Goal: Information Seeking & Learning: Check status

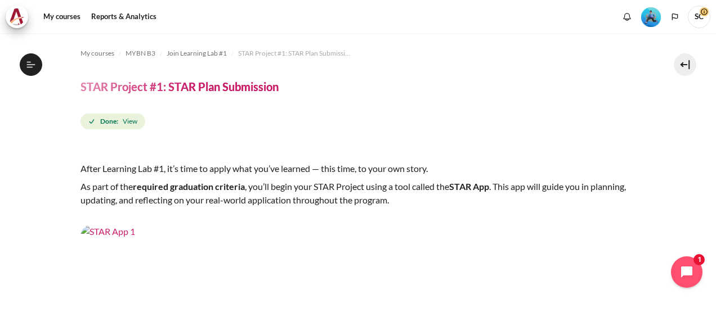
scroll to position [547, 0]
click at [68, 16] on link "My courses" at bounding box center [61, 17] width 45 height 23
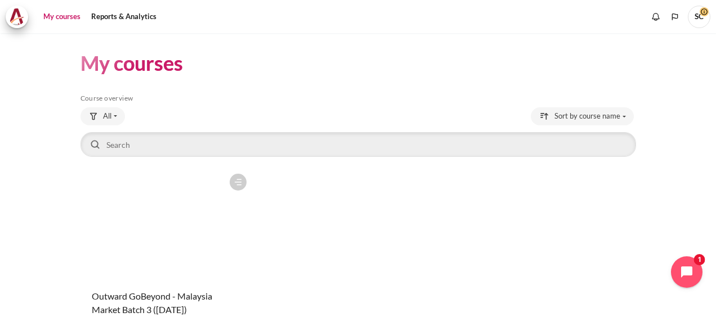
click at [181, 214] on figure "Content" at bounding box center [166, 224] width 172 height 113
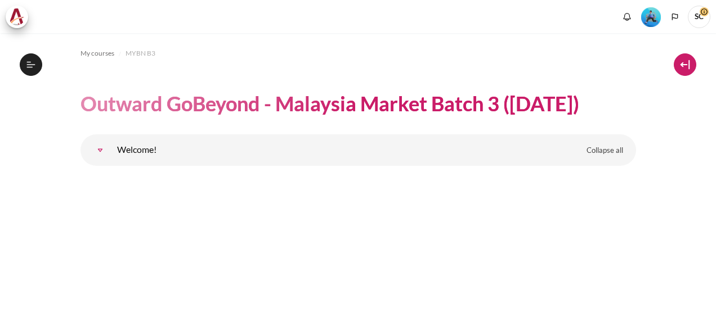
click at [686, 71] on button at bounding box center [685, 64] width 23 height 23
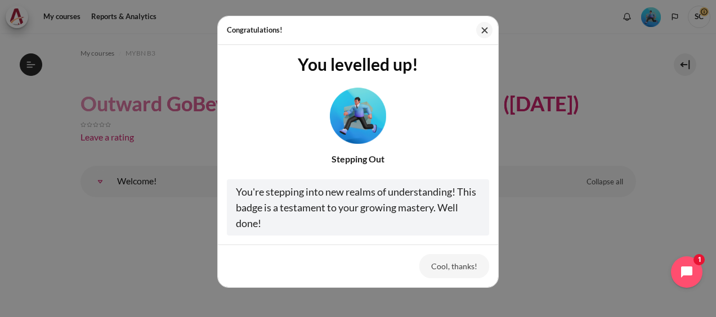
click at [475, 271] on button "Cool, thanks!" at bounding box center [454, 266] width 70 height 24
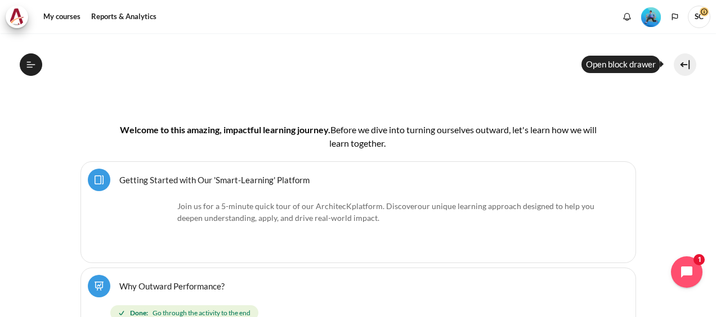
scroll to position [56, 0]
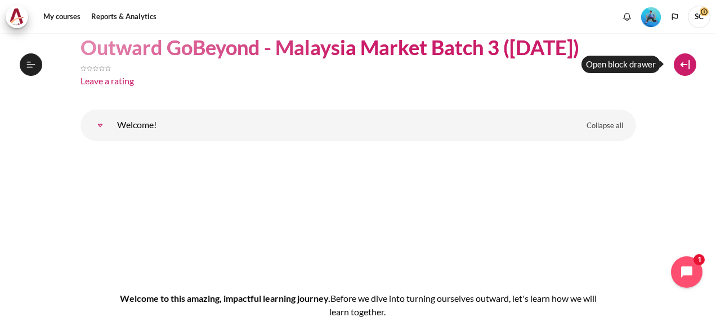
click at [682, 69] on button at bounding box center [685, 64] width 23 height 23
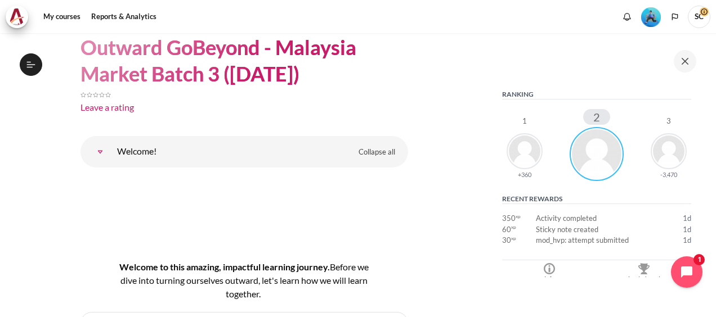
scroll to position [225, 0]
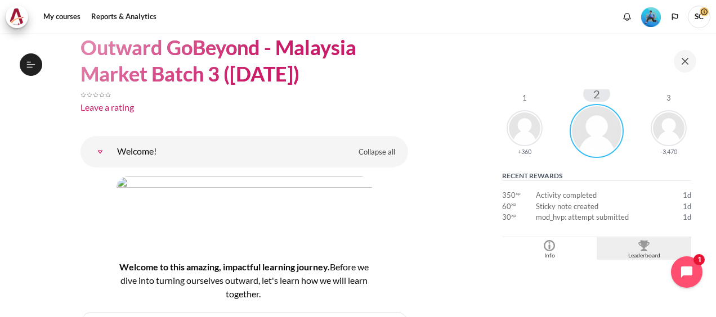
click at [638, 248] on img "Blocks" at bounding box center [643, 245] width 11 height 11
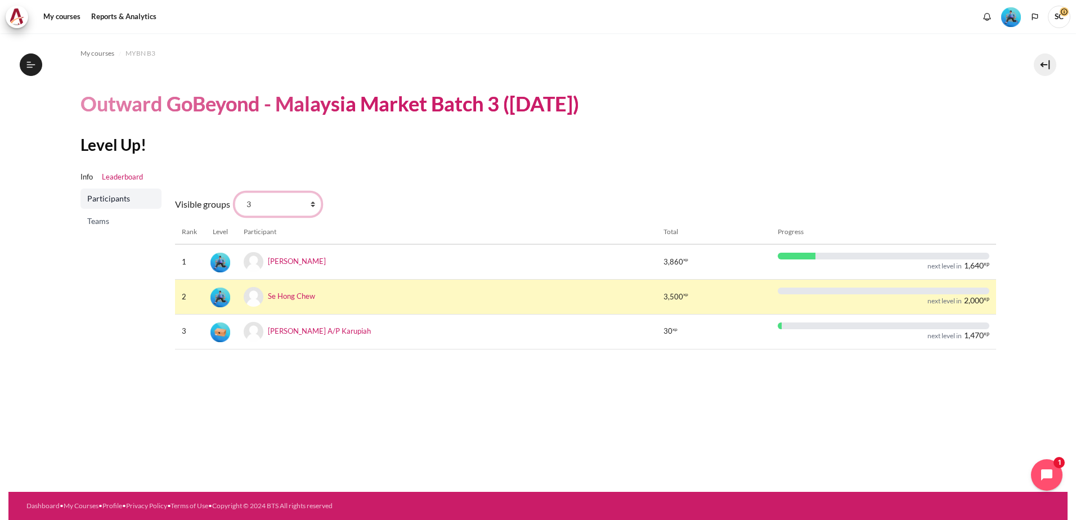
click at [310, 207] on select "All participants 3 1 2 3 4" at bounding box center [278, 205] width 87 height 24
select select "0"
click at [235, 193] on select "All participants 3 1 2 3 4" at bounding box center [278, 205] width 87 height 24
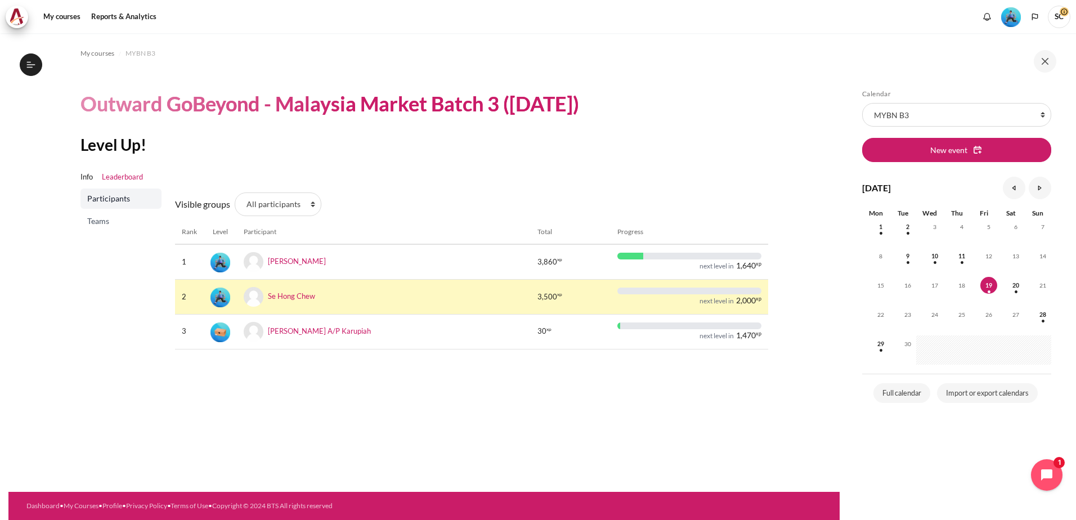
click at [718, 178] on ul "Info Leaderboard" at bounding box center [424, 177] width 688 height 23
click at [698, 185] on ul "Info Leaderboard" at bounding box center [424, 177] width 688 height 23
click at [203, 204] on label "Visible groups" at bounding box center [202, 205] width 55 height 14
click at [235, 204] on select "All participants 3 1 2 3 4" at bounding box center [278, 205] width 87 height 24
click at [467, 185] on ul "Info Leaderboard" at bounding box center [424, 177] width 688 height 23
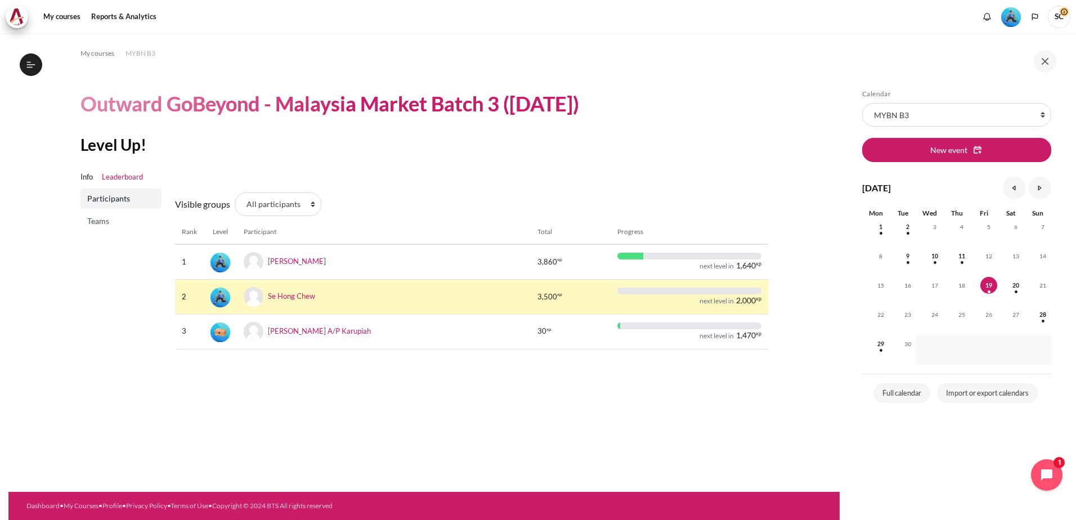
click at [411, 176] on ul "Info Leaderboard" at bounding box center [424, 177] width 688 height 23
click at [284, 203] on select "All participants 3 1 2 3 4" at bounding box center [278, 205] width 87 height 24
select select "4979"
click at [235, 193] on select "All participants 3 1 2 3 4" at bounding box center [278, 205] width 87 height 24
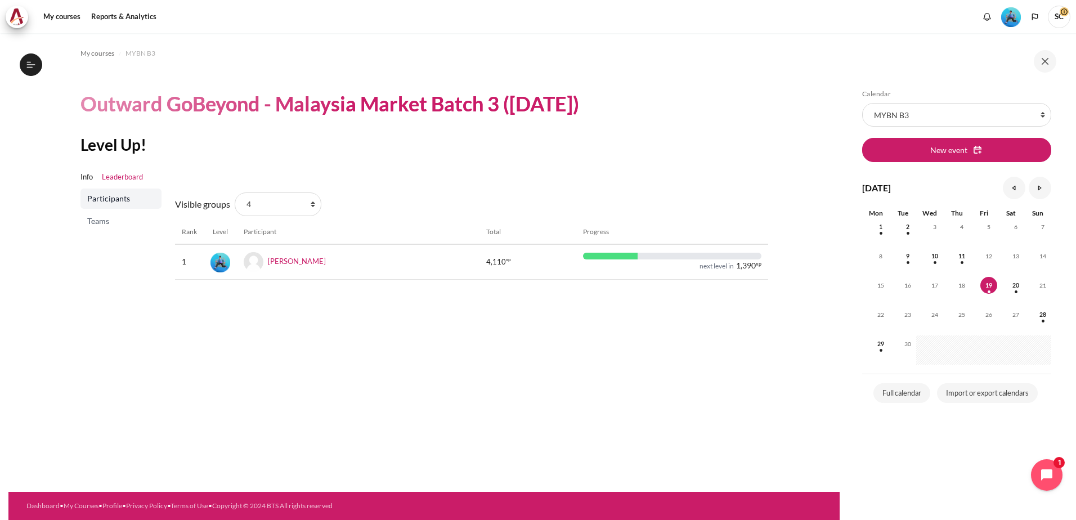
click at [235, 193] on select "All participants 3 1 2 3 4" at bounding box center [278, 205] width 87 height 24
click at [254, 209] on select "All participants 3 1 2 3 4" at bounding box center [278, 205] width 87 height 24
click at [235, 193] on select "All participants 3 1 2 3 4" at bounding box center [278, 205] width 87 height 24
click at [260, 208] on select "All participants 3 1 2 3 4" at bounding box center [278, 205] width 87 height 24
click at [349, 282] on div "Visible groups All participants 3 1 2 3 4 Rank Level Participant Total Progress…" at bounding box center [471, 239] width 593 height 100
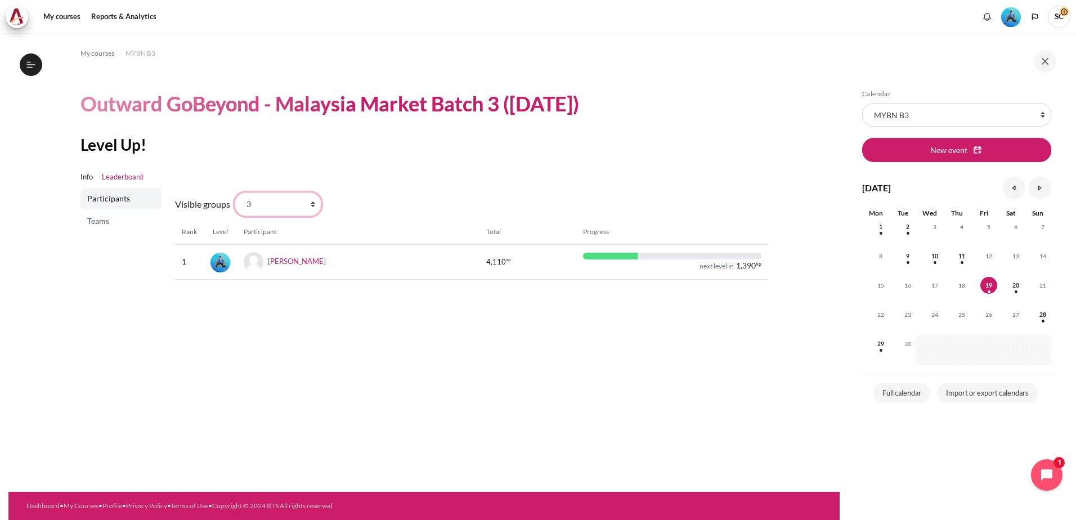
click at [271, 202] on select "All participants 3 1 2 3 4" at bounding box center [278, 205] width 87 height 24
select select "4961"
click at [235, 193] on select "All participants 3 1 2 3 4" at bounding box center [278, 205] width 87 height 24
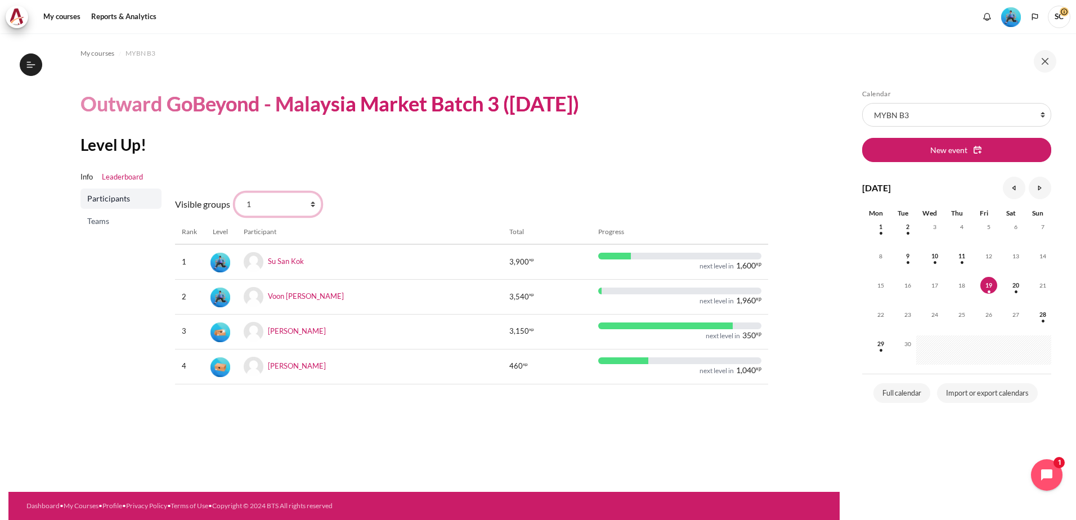
click at [287, 205] on select "All participants 3 1 2 3 4" at bounding box center [278, 205] width 87 height 24
select select "4962"
click at [235, 193] on select "All participants 3 1 2 3 4" at bounding box center [278, 205] width 87 height 24
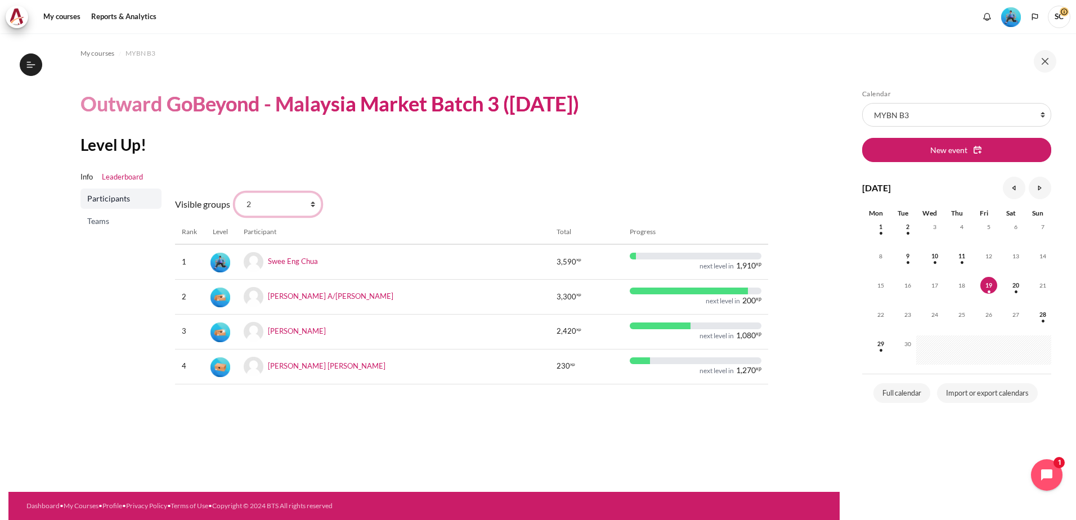
click at [288, 203] on select "All participants 3 1 2 3 4" at bounding box center [278, 205] width 87 height 24
select select "4964"
click at [235, 193] on select "All participants 3 1 2 3 4" at bounding box center [278, 205] width 87 height 24
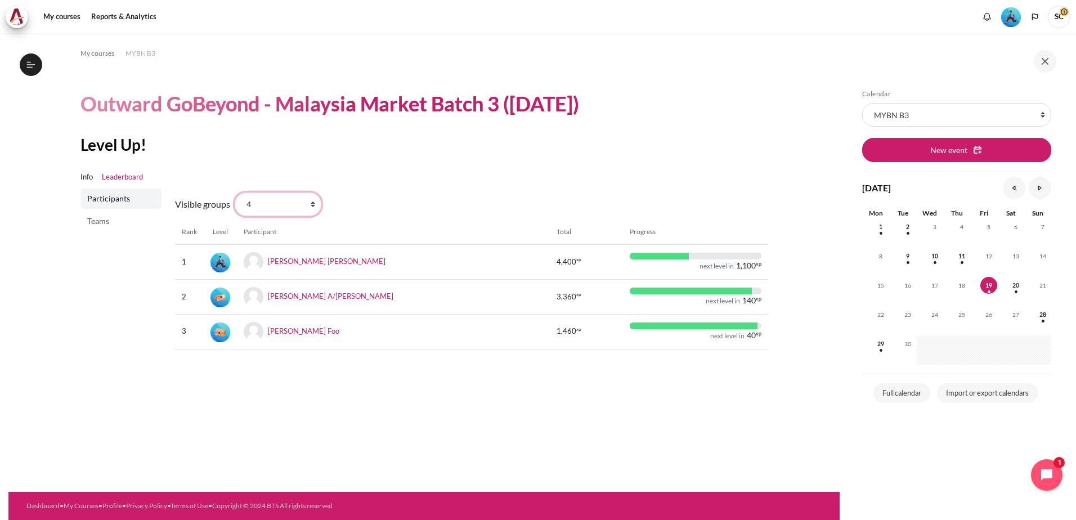
click at [299, 207] on select "All participants 3 1 2 3 4" at bounding box center [278, 205] width 87 height 24
select select "4979"
click at [235, 193] on select "All participants 3 1 2 3 4" at bounding box center [278, 205] width 87 height 24
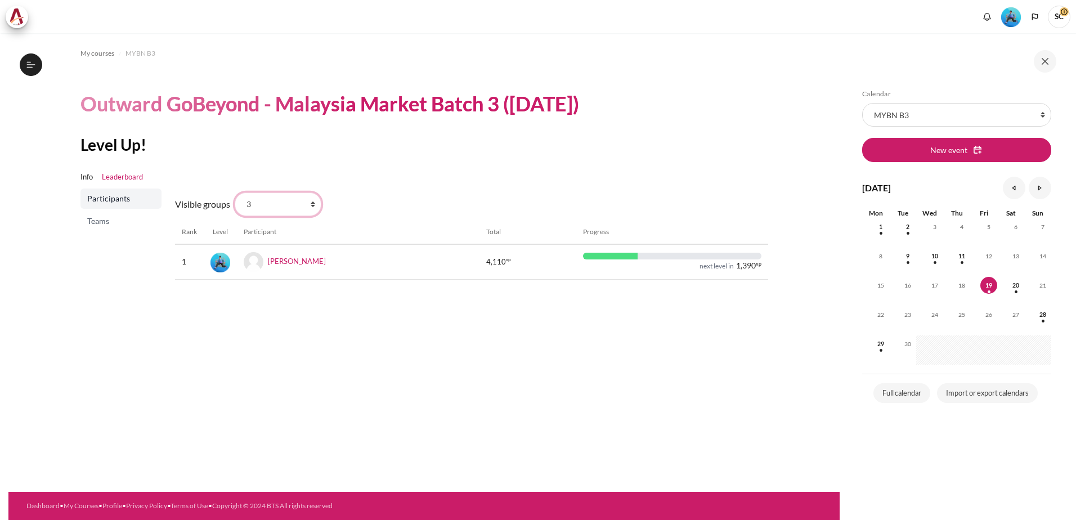
click at [271, 202] on select "All participants 3 1 2 3 4" at bounding box center [278, 205] width 87 height 24
click at [235, 193] on select "All participants 3 1 2 3 4" at bounding box center [278, 205] width 87 height 24
click at [289, 205] on select "All participants 3 1 2 3 4" at bounding box center [278, 205] width 87 height 24
click at [235, 193] on select "All participants 3 1 2 3 4" at bounding box center [278, 205] width 87 height 24
click at [306, 203] on select "All participants 3 1 2 3 4" at bounding box center [278, 205] width 87 height 24
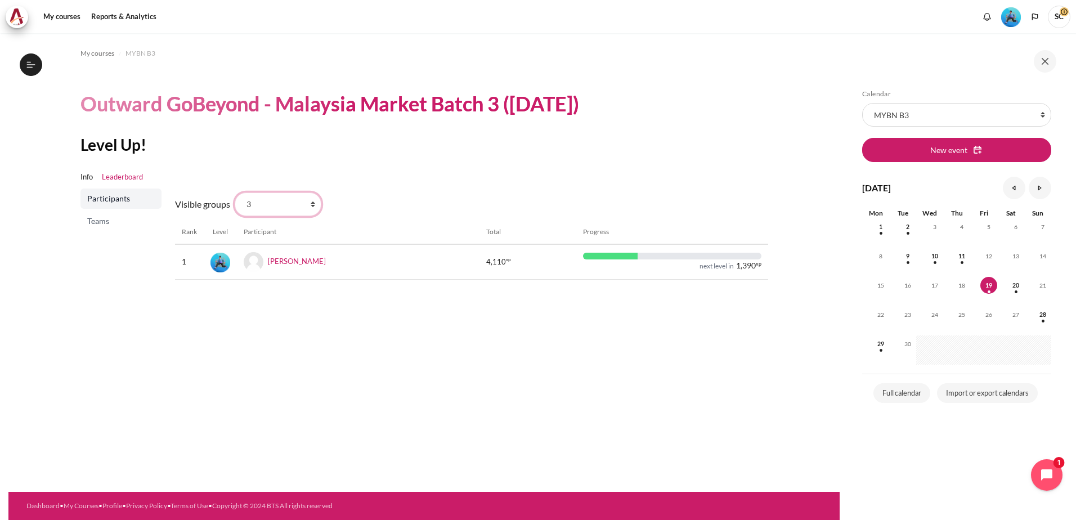
click at [235, 193] on select "All participants 3 1 2 3 4" at bounding box center [278, 205] width 87 height 24
click at [288, 207] on select "All participants 3 1 2 3 4" at bounding box center [278, 205] width 87 height 24
select select "4979"
click at [235, 193] on select "All participants 3 1 2 3 4" at bounding box center [278, 205] width 87 height 24
click at [102, 220] on span "Teams" at bounding box center [122, 221] width 70 height 11
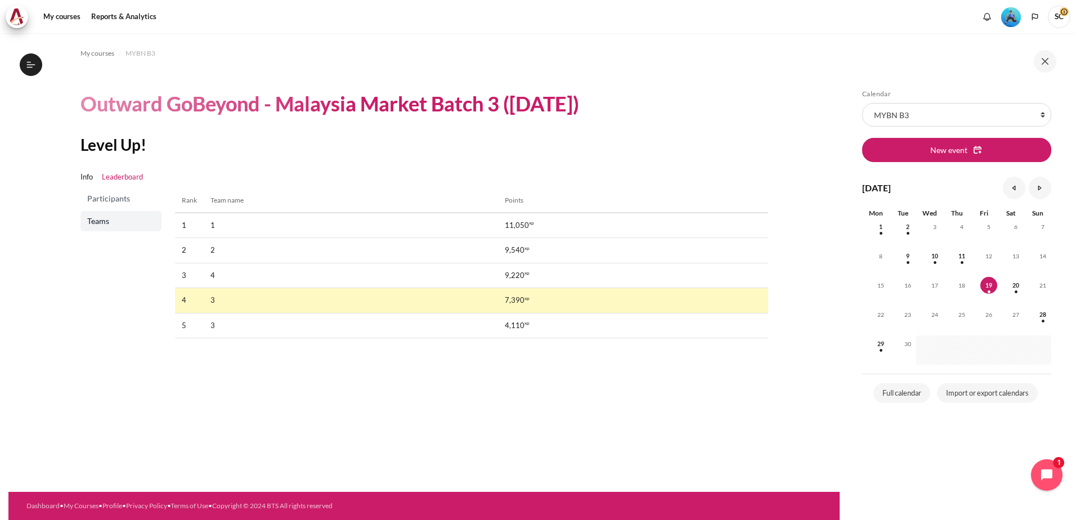
click at [117, 198] on span "Participants" at bounding box center [122, 198] width 70 height 11
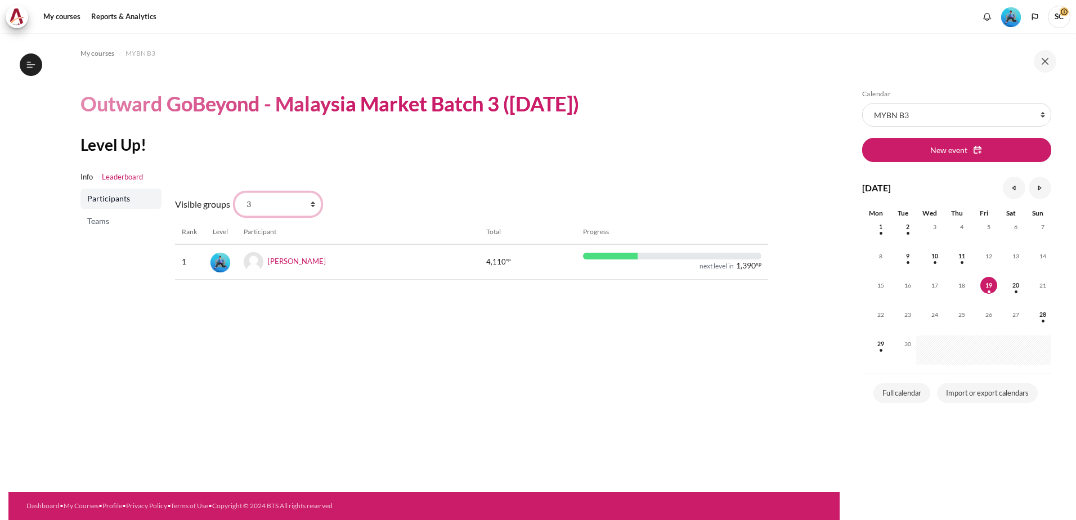
click at [299, 203] on select "All participants 3 1 2 3 4" at bounding box center [278, 205] width 87 height 24
click at [235, 193] on select "All participants 3 1 2 3 4" at bounding box center [278, 205] width 87 height 24
drag, startPoint x: 276, startPoint y: 205, endPoint x: 276, endPoint y: 217, distance: 11.3
click at [276, 205] on select "All participants 3 1 2 3 4" at bounding box center [278, 205] width 87 height 24
select select "4963"
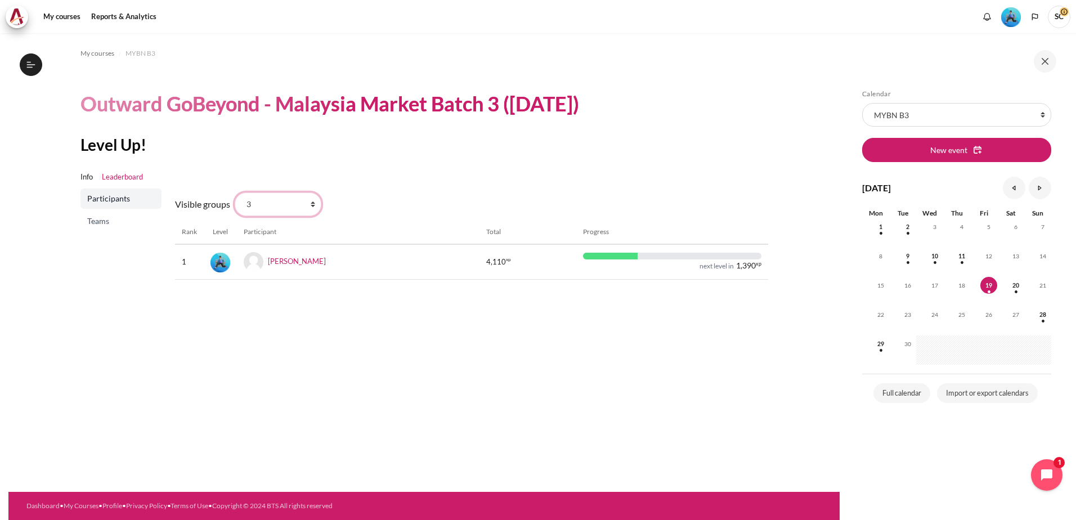
click at [235, 193] on select "All participants 3 1 2 3 4" at bounding box center [278, 205] width 87 height 24
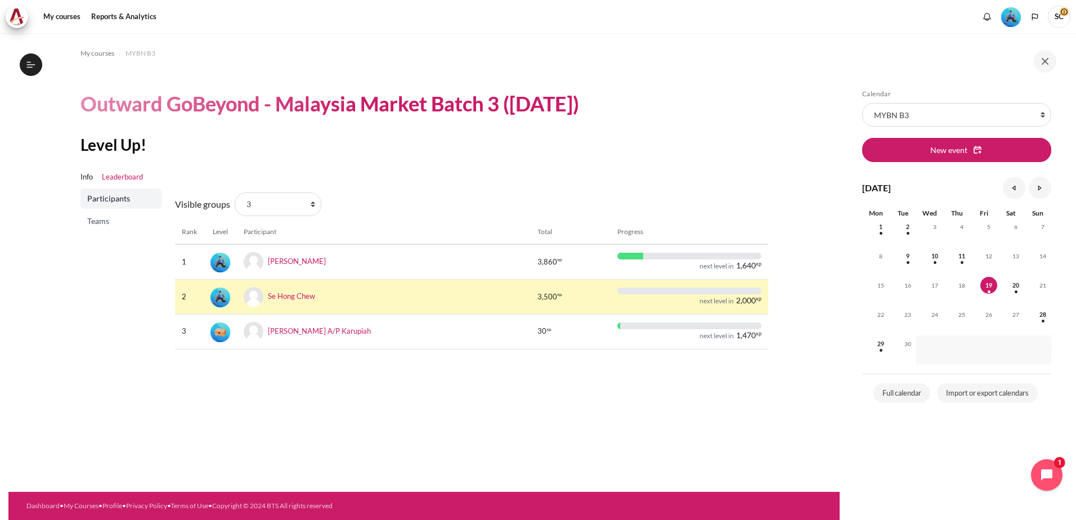
click at [433, 440] on div "My courses MYBN B3 Outward GoBeyond - Malaysia Market Batch 3 ([DATE]) Level Up…" at bounding box center [423, 262] width 831 height 459
click at [1052, 481] on icon "Open chat widget" at bounding box center [1053, 475] width 17 height 17
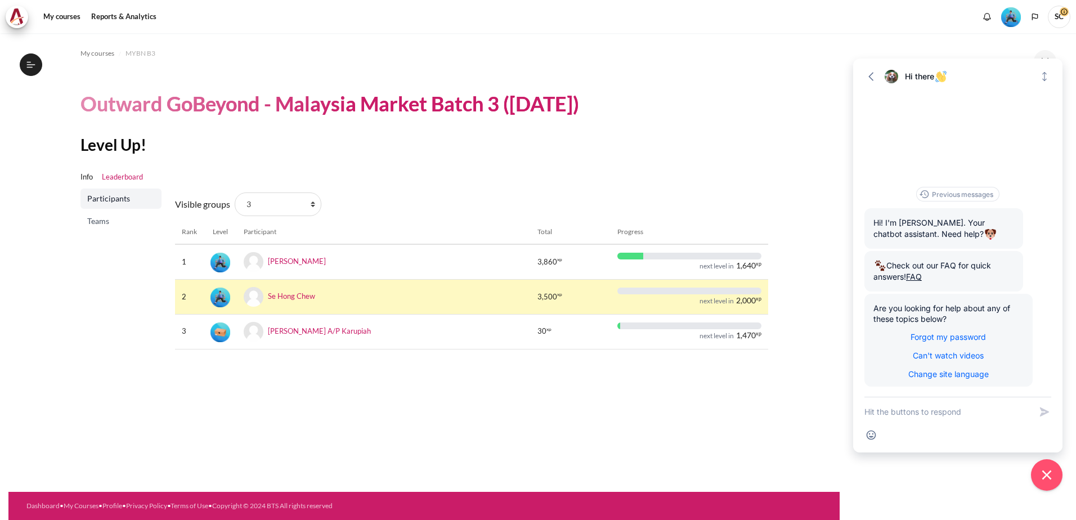
click at [952, 416] on textarea "New message" at bounding box center [948, 411] width 167 height 29
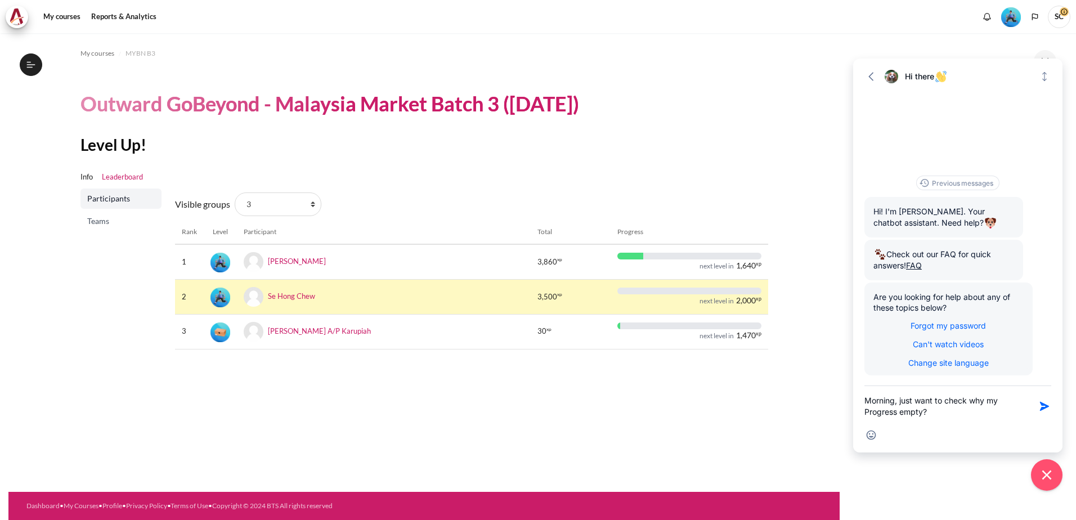
paste textarea "New message"
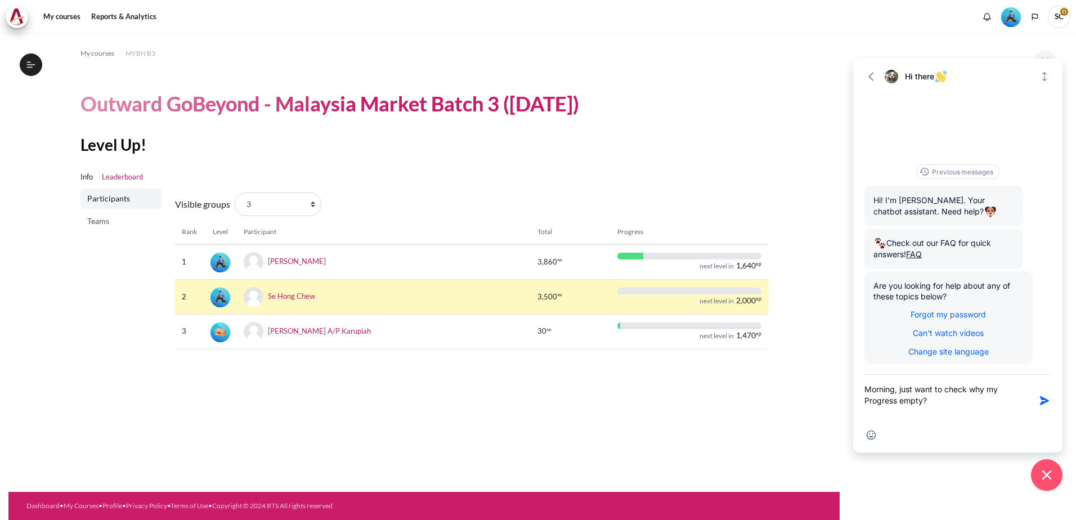
type textarea "Morning, just want to check why my Progress empty?"
click at [967, 417] on textarea "Morning, just want to check why my Progress empty?" at bounding box center [948, 401] width 167 height 52
click at [663, 407] on div "My courses MYBN B3 Outward GoBeyond - Malaysia Market Batch 3 ([DATE]) Level Up…" at bounding box center [423, 262] width 831 height 459
click at [875, 74] on icon "button" at bounding box center [871, 76] width 11 height 11
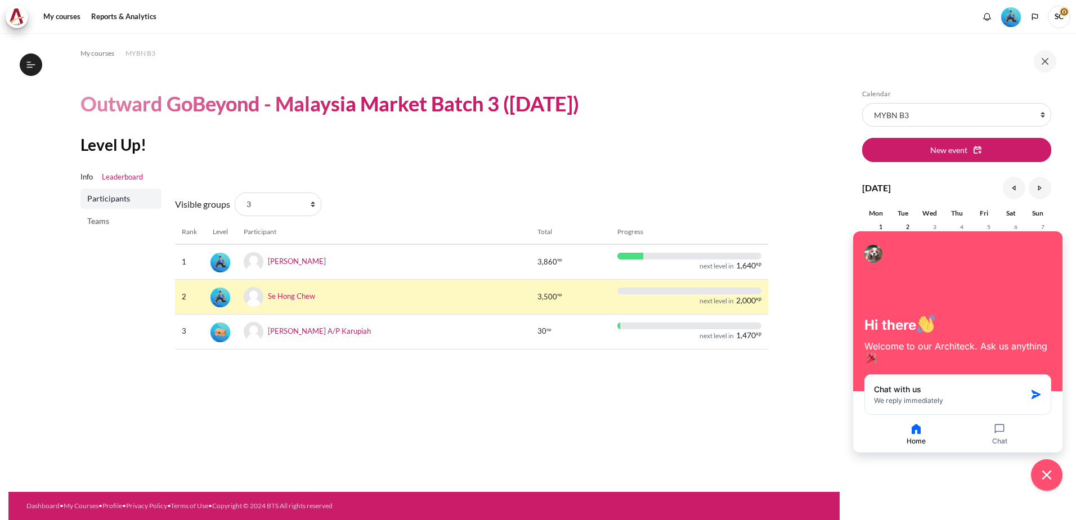
click at [731, 458] on div "My courses MYBN B3 Outward GoBeyond - Malaysia Market Batch 3 (Sep 2025) Level …" at bounding box center [423, 262] width 831 height 459
click at [657, 430] on div "My courses MYBN B3 Outward GoBeyond - Malaysia Market Batch 3 (Sep 2025) Level …" at bounding box center [423, 262] width 831 height 459
click at [740, 407] on div "My courses MYBN B3 Outward GoBeyond - Malaysia Market Batch 3 (Sep 2025) Level …" at bounding box center [423, 262] width 831 height 459
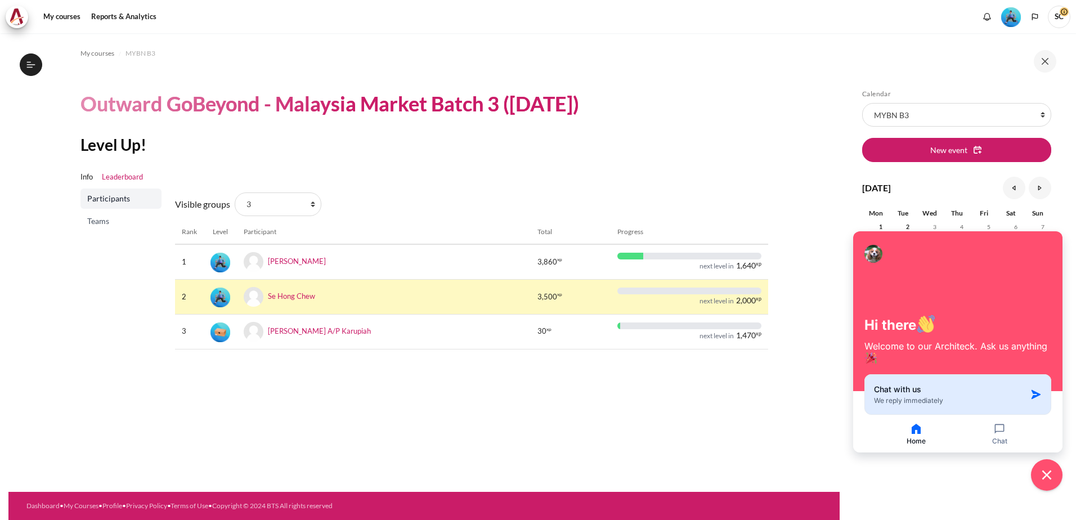
click at [949, 383] on button "Chat with us We reply immediately" at bounding box center [958, 394] width 187 height 41
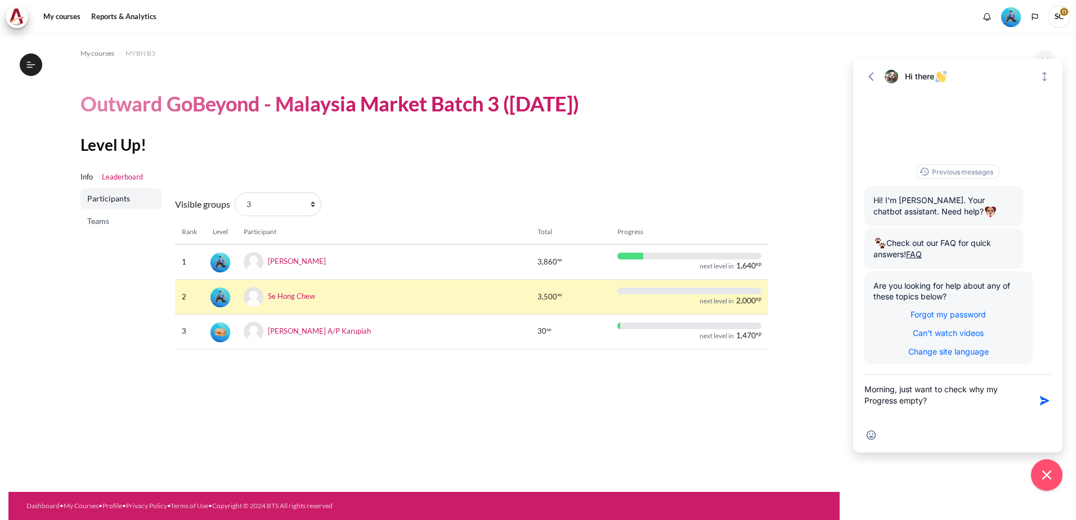
click at [964, 406] on textarea "Morning, just want to check why my Progress empty?" at bounding box center [948, 401] width 167 height 52
click at [1045, 403] on icon "button" at bounding box center [1044, 400] width 9 height 9
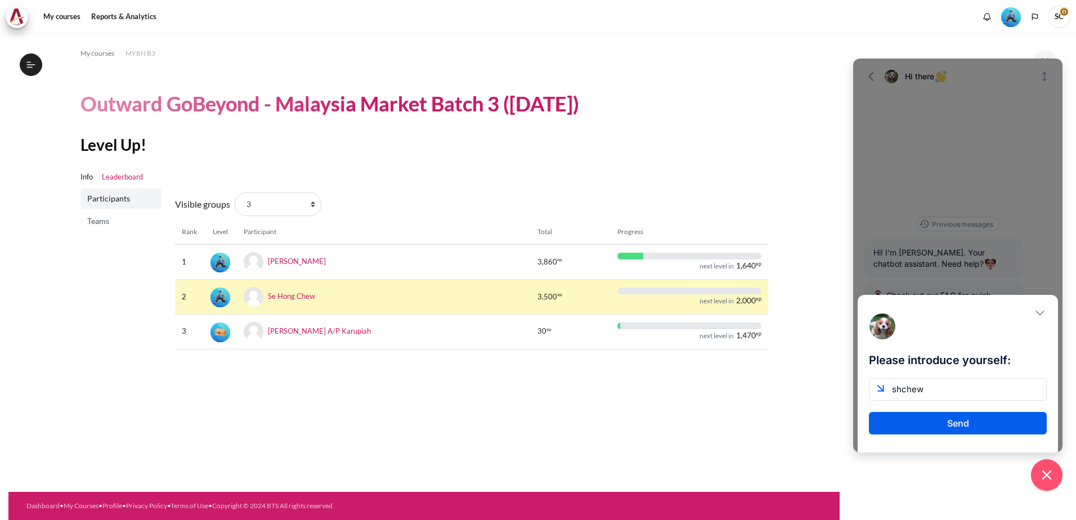
type input "[EMAIL_ADDRESS][DOMAIN_NAME]"
click at [960, 426] on button "Send" at bounding box center [958, 423] width 178 height 23
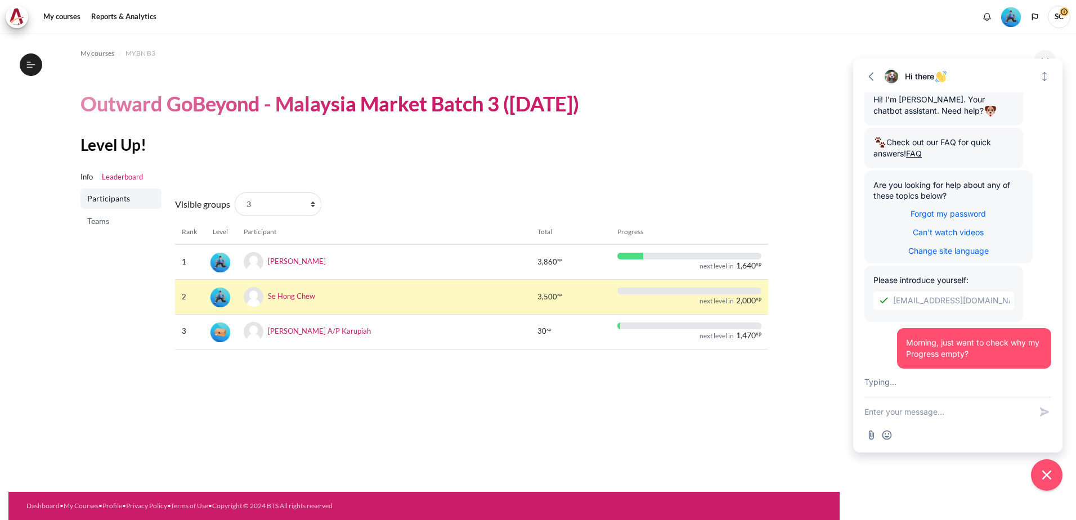
scroll to position [86, 0]
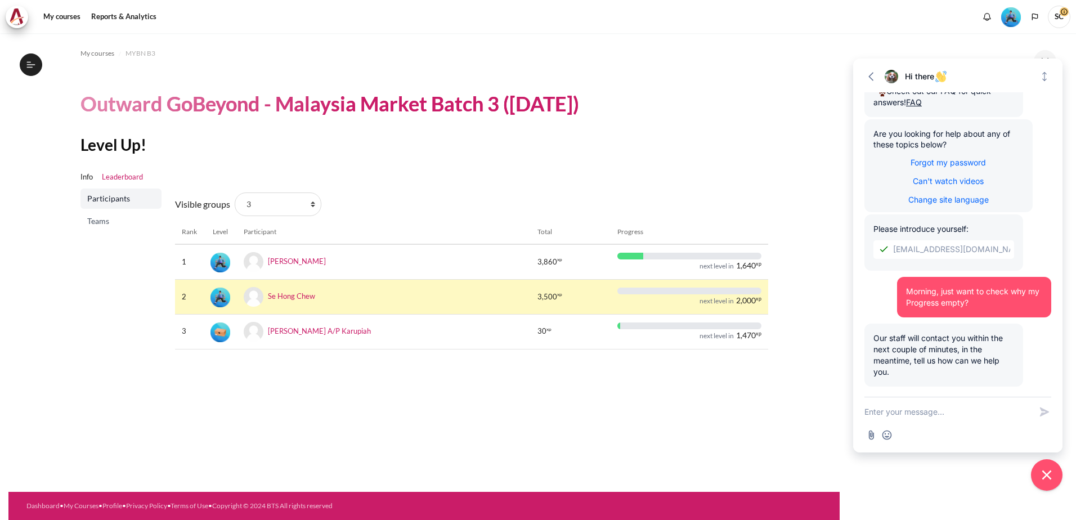
click at [530, 395] on div "My courses MYBN B3 Outward GoBeyond - Malaysia Market Batch 3 (Sep 2025) Level …" at bounding box center [423, 262] width 831 height 459
click at [111, 326] on div "Participants Teams" at bounding box center [120, 274] width 81 height 170
click at [743, 185] on ul "Info Leaderboard" at bounding box center [424, 177] width 688 height 23
click at [105, 222] on span "Teams" at bounding box center [122, 221] width 70 height 11
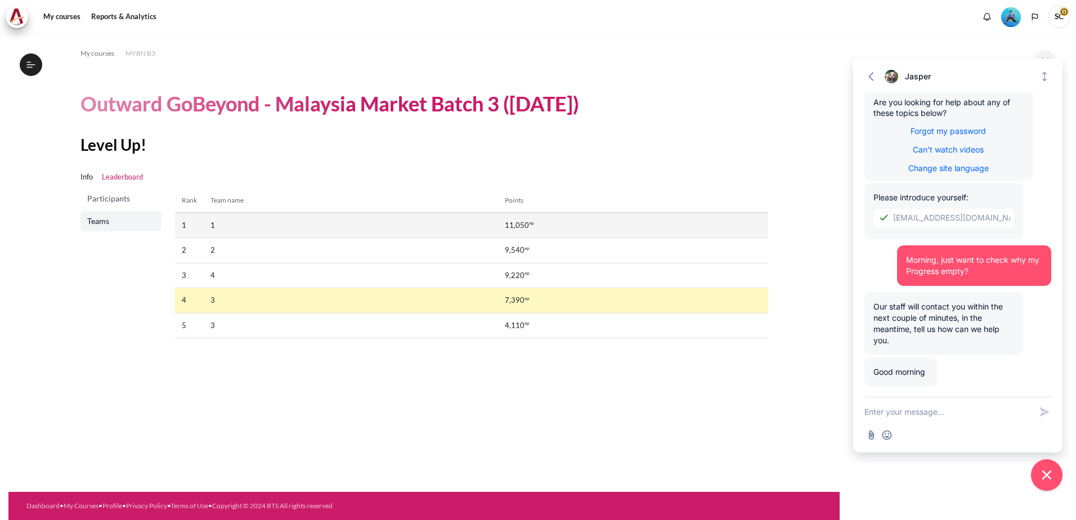
scroll to position [138, 0]
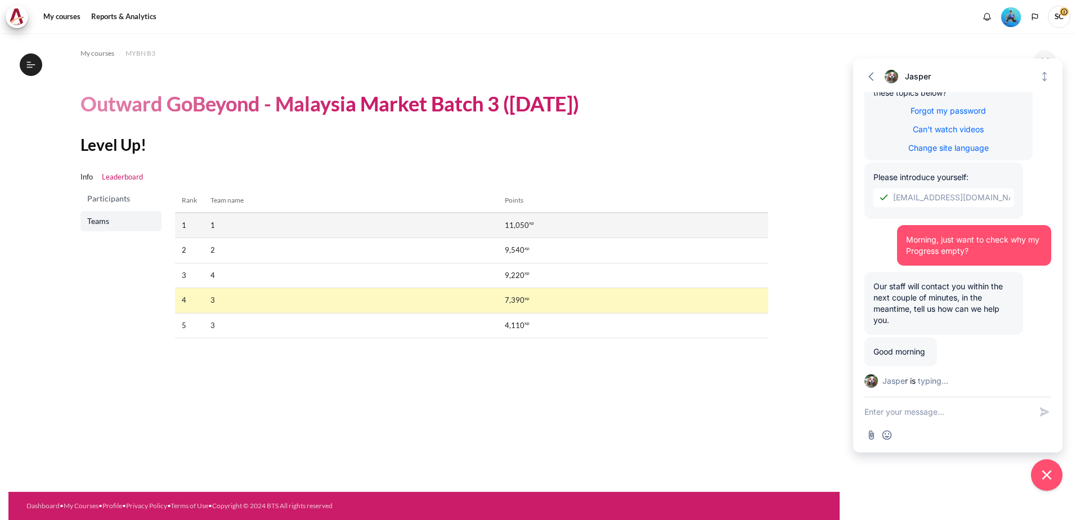
click at [236, 227] on td "1" at bounding box center [351, 225] width 295 height 25
click at [111, 198] on span "Participants" at bounding box center [122, 198] width 70 height 11
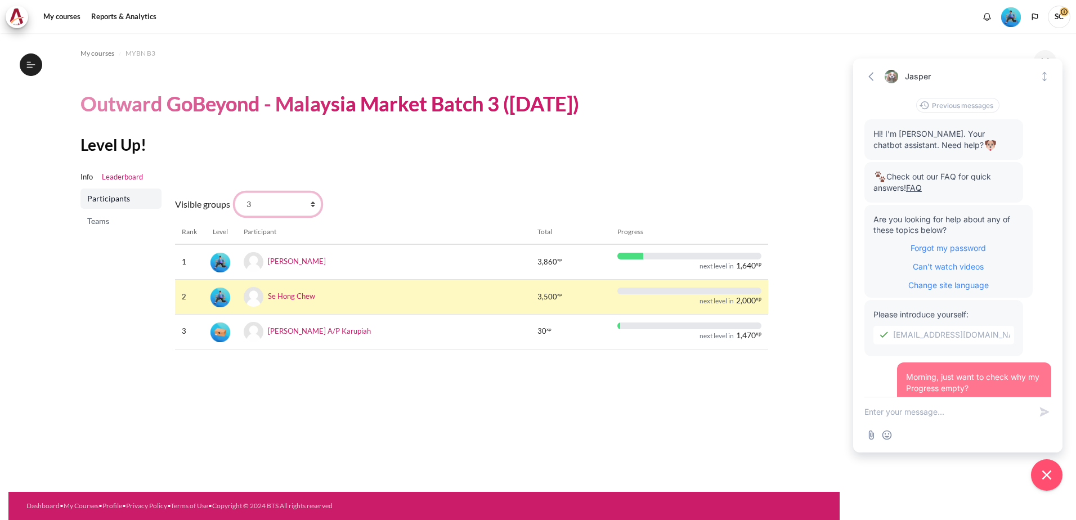
click at [296, 206] on select "All participants 3 1 2 3 4" at bounding box center [278, 205] width 87 height 24
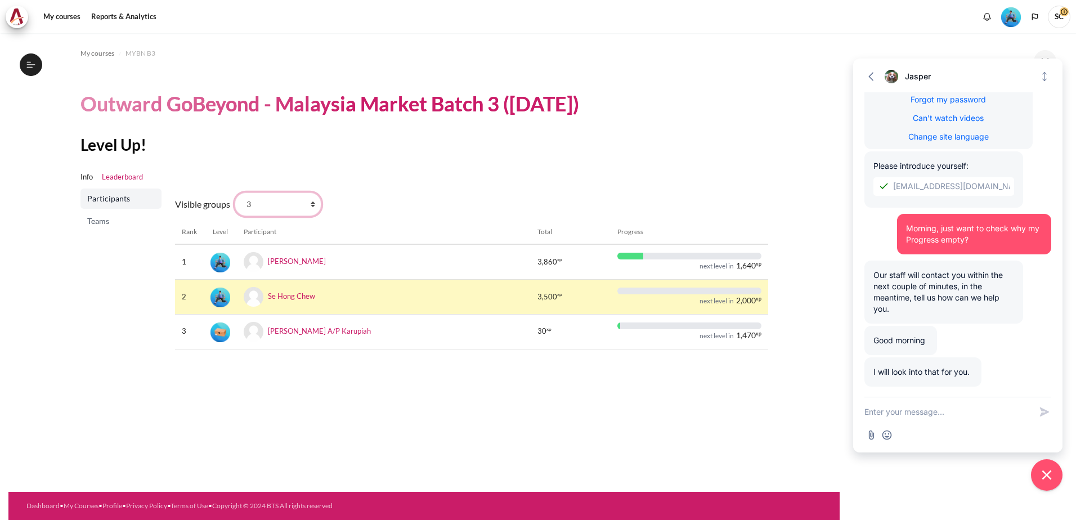
select select "4961"
click at [235, 193] on select "All participants 3 1 2 3 4" at bounding box center [278, 205] width 87 height 24
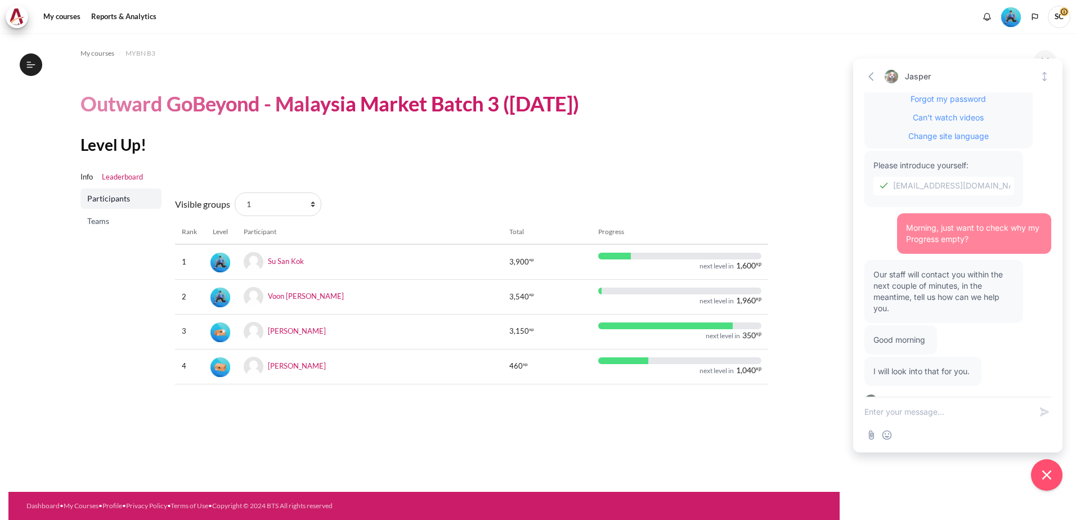
scroll to position [169, 0]
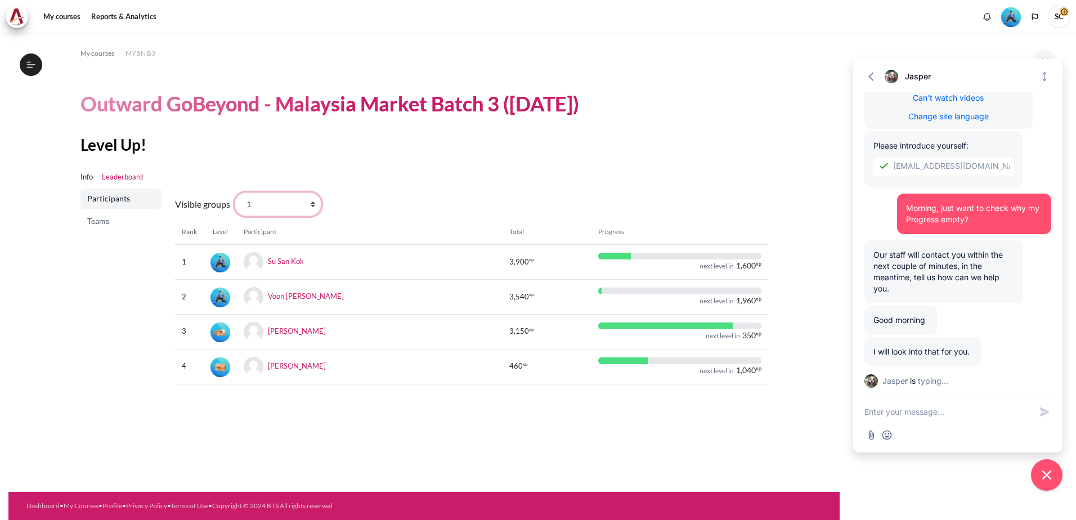
click at [305, 207] on select "All participants 3 1 2 3 4" at bounding box center [278, 205] width 87 height 24
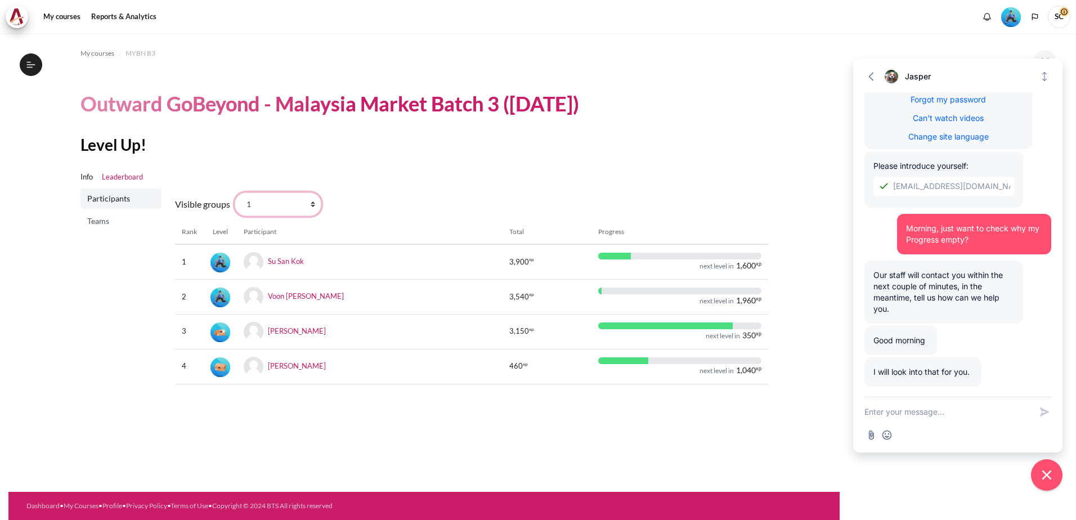
select select "4962"
click at [235, 193] on select "All participants 3 1 2 3 4" at bounding box center [278, 205] width 87 height 24
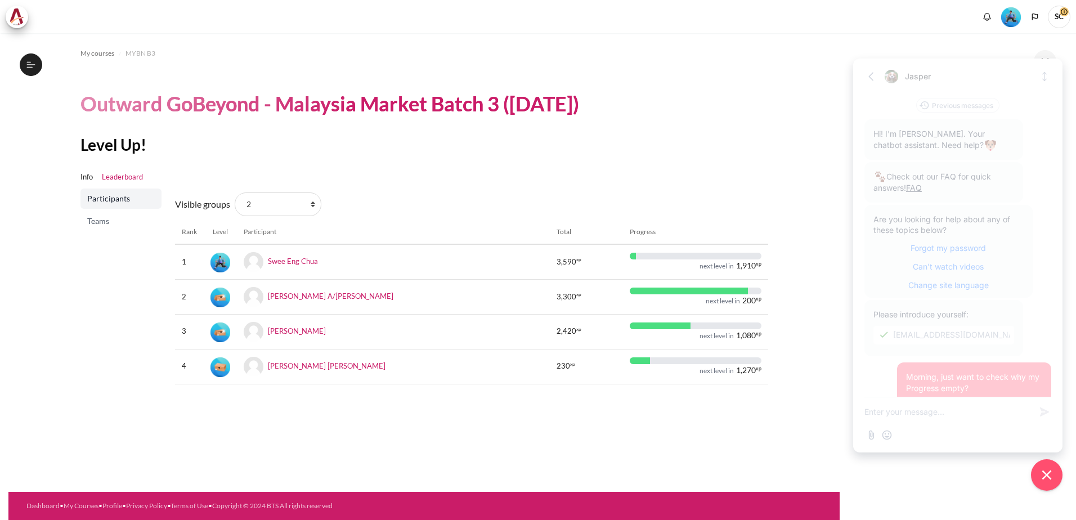
scroll to position [149, 0]
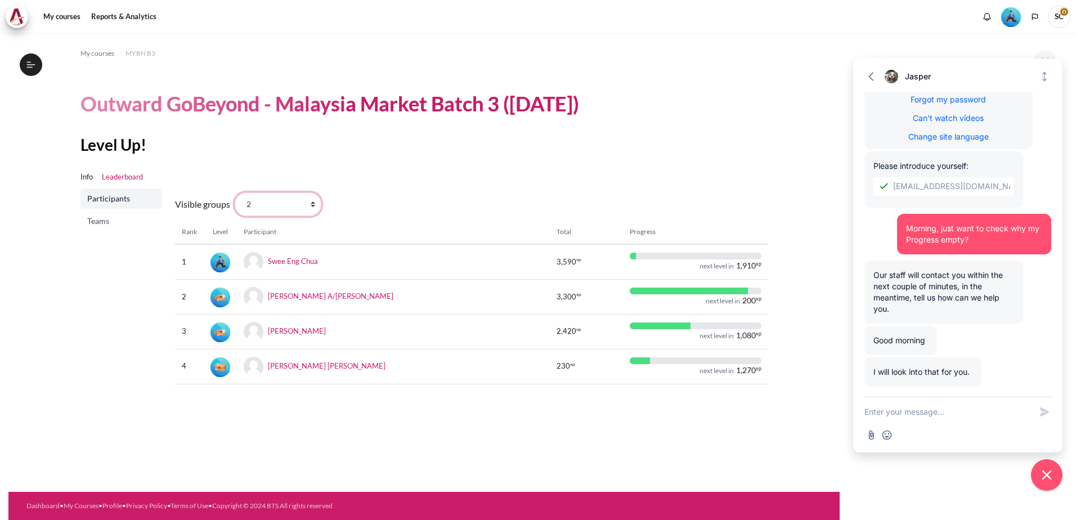
click at [302, 207] on select "All participants 3 1 2 3 4" at bounding box center [278, 205] width 87 height 24
select select "4979"
click at [235, 193] on select "All participants 3 1 2 3 4" at bounding box center [278, 205] width 87 height 24
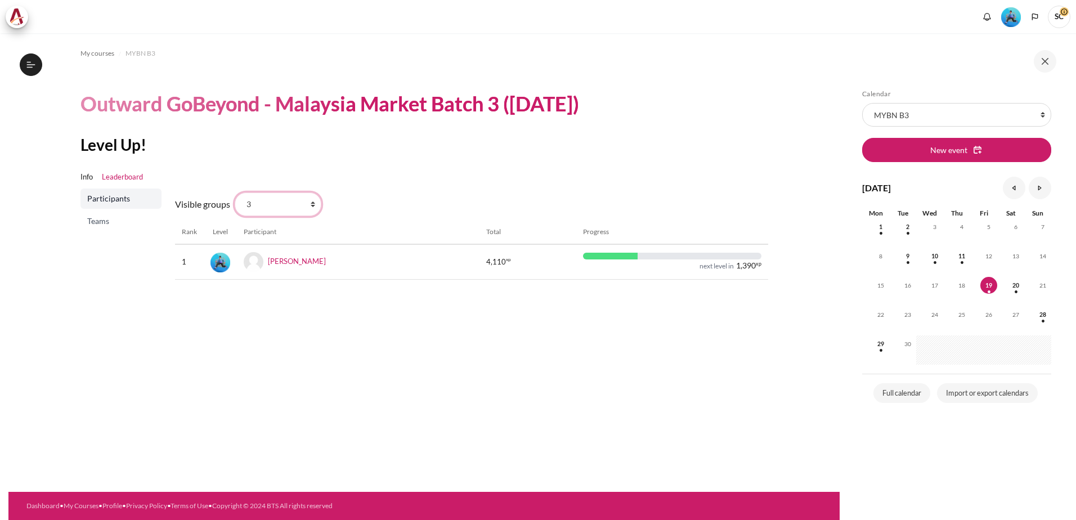
click at [274, 203] on select "All participants 3 1 2 3 4" at bounding box center [278, 205] width 87 height 24
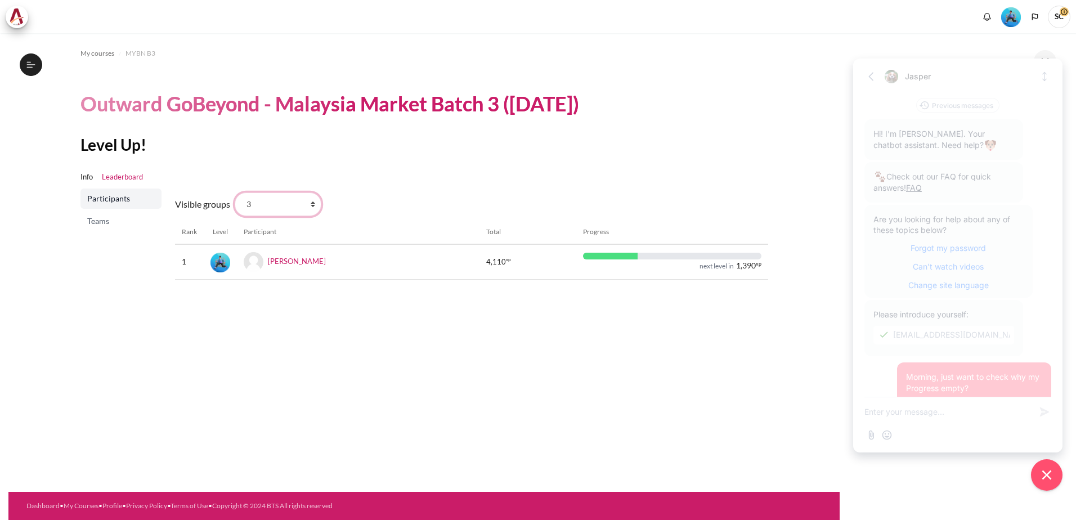
scroll to position [149, 0]
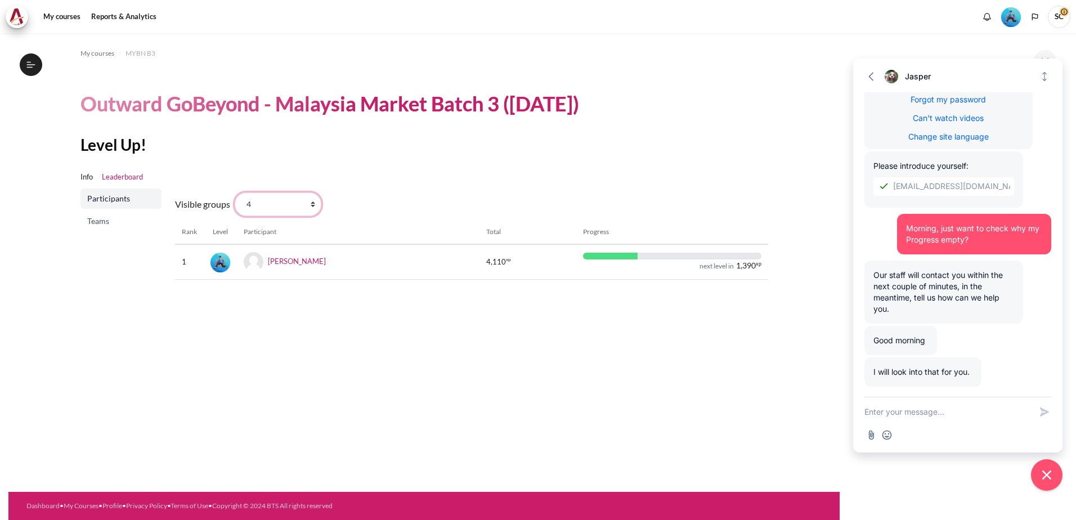
click at [235, 193] on select "All participants 3 1 2 3 4" at bounding box center [278, 205] width 87 height 24
click at [283, 203] on select "All participants 3 1 2 3 4" at bounding box center [278, 205] width 87 height 24
click at [235, 193] on select "All participants 3 1 2 3 4" at bounding box center [278, 205] width 87 height 24
click at [303, 210] on select "All participants 3 1 2 3 4" at bounding box center [278, 205] width 87 height 24
click at [235, 193] on select "All participants 3 1 2 3 4" at bounding box center [278, 205] width 87 height 24
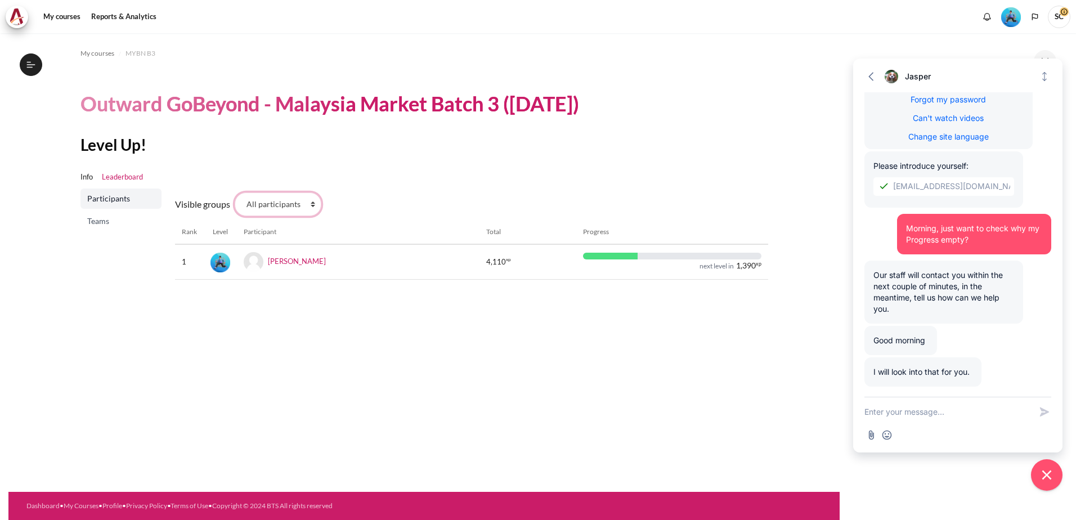
click at [286, 207] on select "All participants 3 1 2 3 4" at bounding box center [278, 205] width 87 height 24
select select "4963"
click at [235, 193] on select "All participants 3 1 2 3 4" at bounding box center [278, 205] width 87 height 24
click at [89, 218] on span "Teams" at bounding box center [122, 221] width 70 height 11
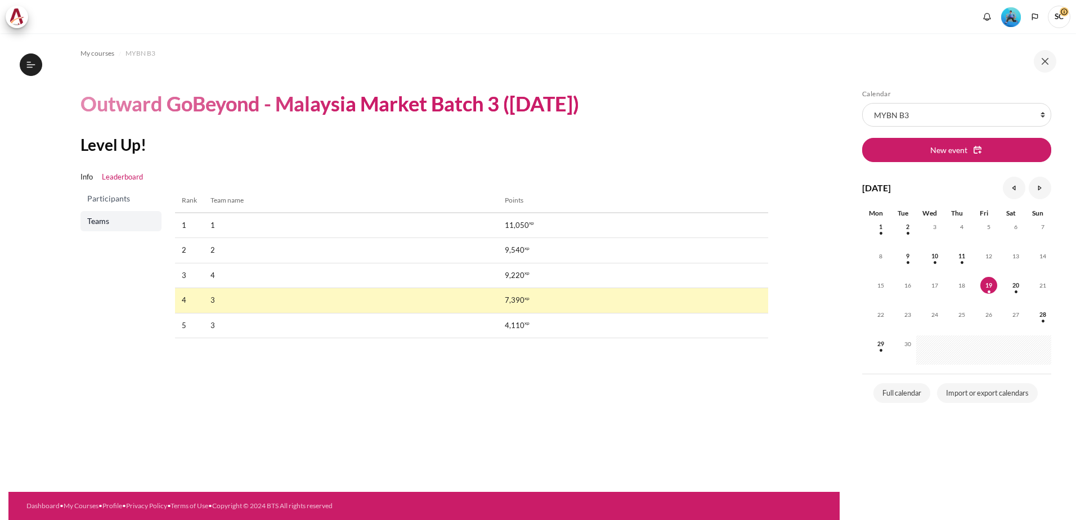
click at [111, 201] on span "Participants" at bounding box center [122, 198] width 70 height 11
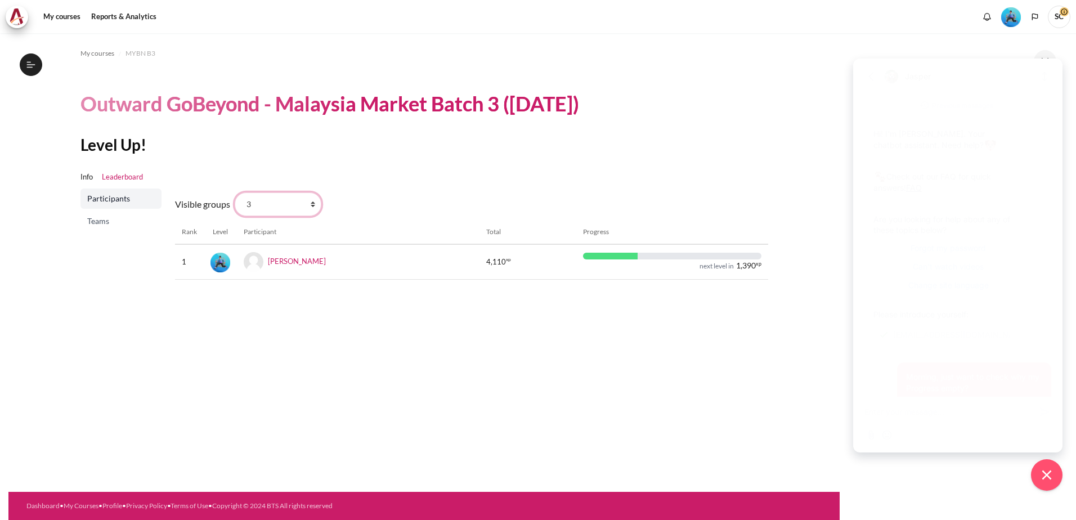
click at [296, 209] on select "All participants 3 1 2 3 4" at bounding box center [278, 205] width 87 height 24
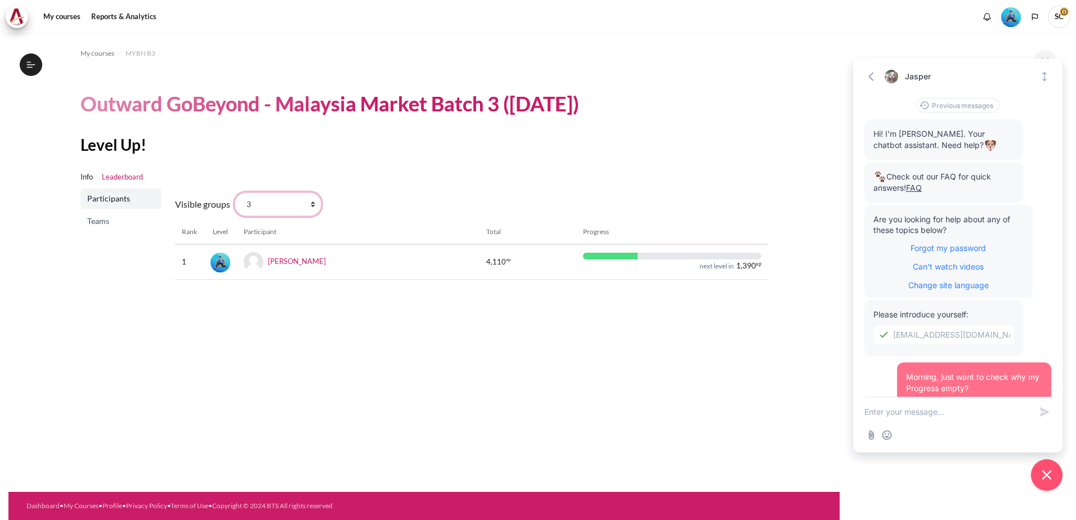
scroll to position [149, 0]
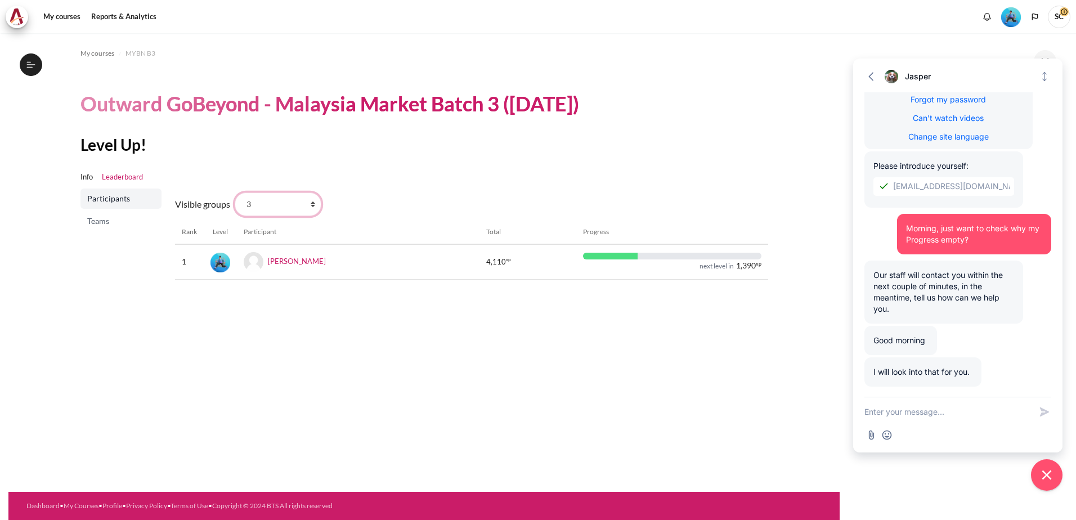
select select "4963"
click at [235, 193] on select "All participants 3 1 2 3 4" at bounding box center [278, 205] width 87 height 24
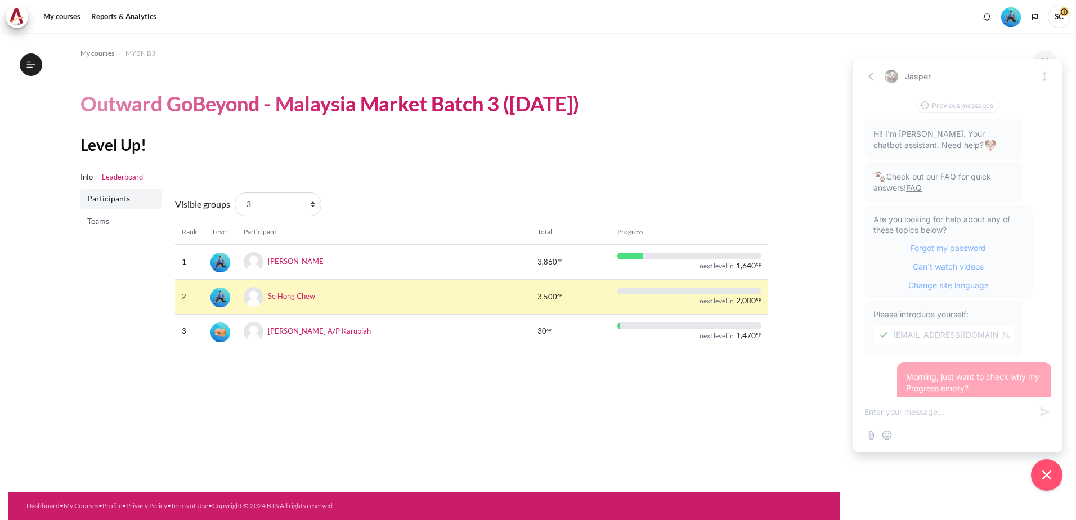
scroll to position [149, 0]
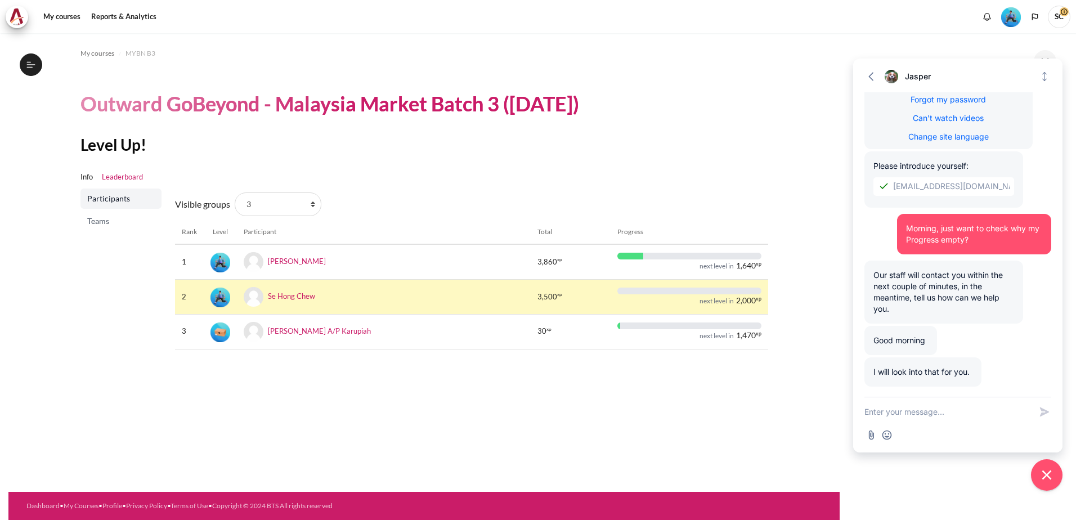
click at [451, 173] on ul "Info Leaderboard" at bounding box center [424, 177] width 688 height 23
click at [912, 414] on textarea "New message" at bounding box center [948, 411] width 167 height 29
type textarea "thx"
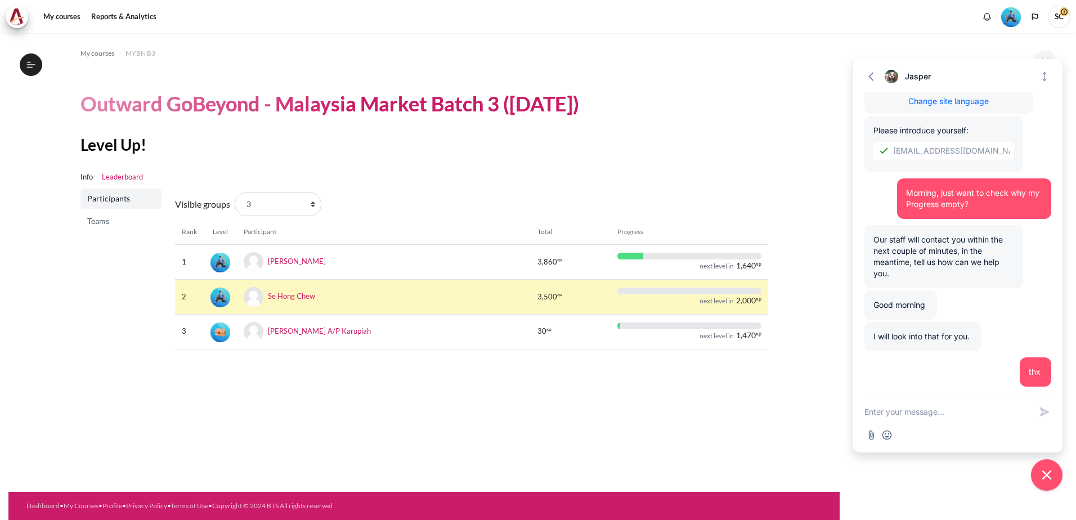
click at [513, 181] on ul "Info Leaderboard" at bounding box center [424, 177] width 688 height 23
click at [867, 74] on icon "button" at bounding box center [871, 76] width 11 height 11
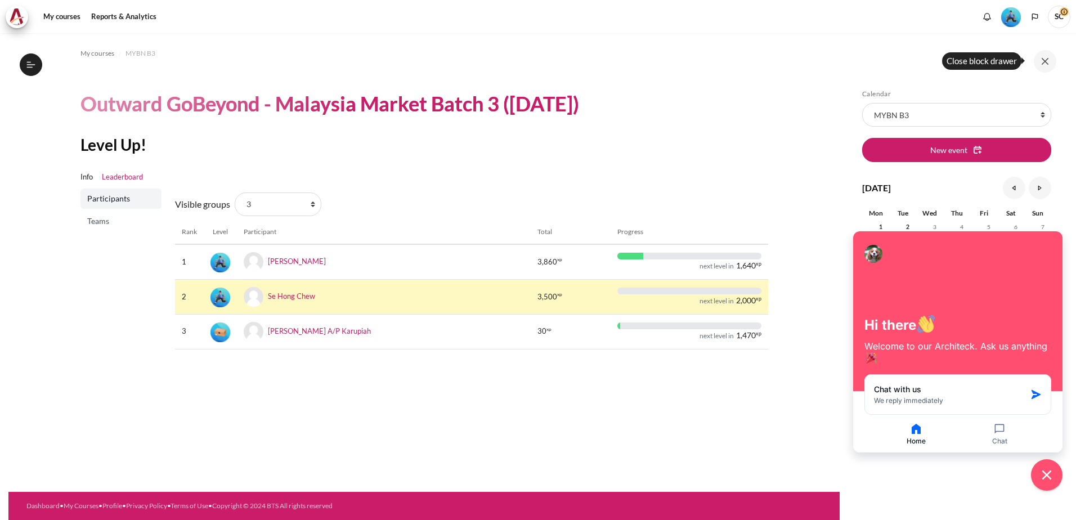
click at [1048, 57] on button at bounding box center [1045, 61] width 23 height 23
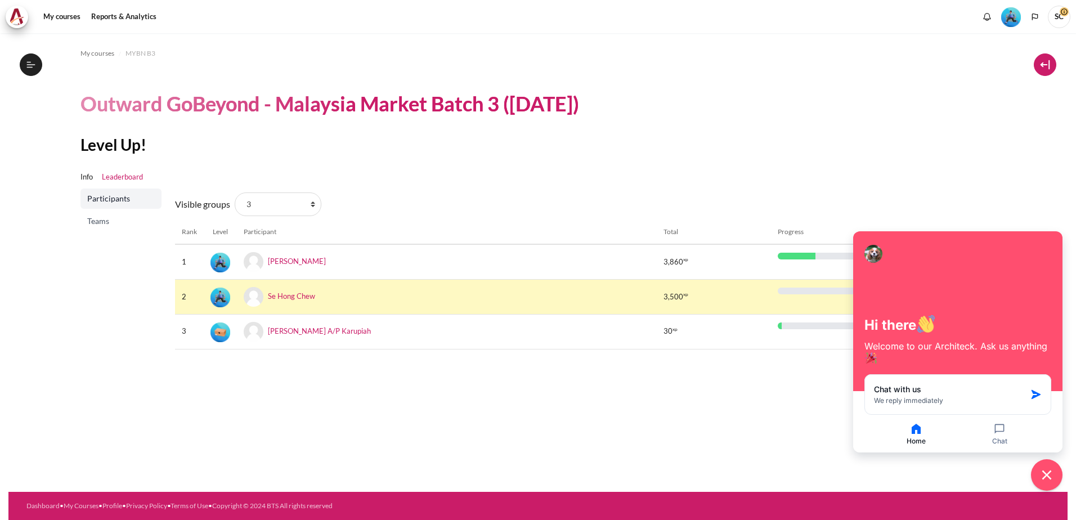
click at [1046, 66] on button at bounding box center [1045, 64] width 23 height 23
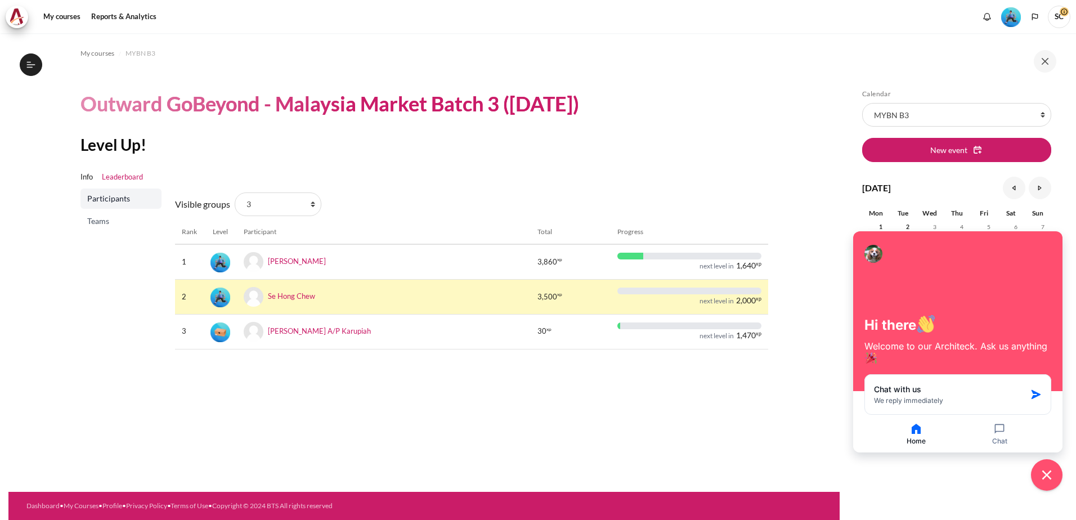
click at [727, 124] on div "My courses MYBN B3 Outward GoBeyond - Malaysia Market Batch 3 (Sep 2025) Level …" at bounding box center [424, 204] width 688 height 342
click at [402, 435] on div "My courses MYBN B3 Outward GoBeyond - Malaysia Market Batch 3 (Sep 2025) Level …" at bounding box center [423, 262] width 831 height 459
click at [97, 217] on span "Teams" at bounding box center [122, 221] width 70 height 11
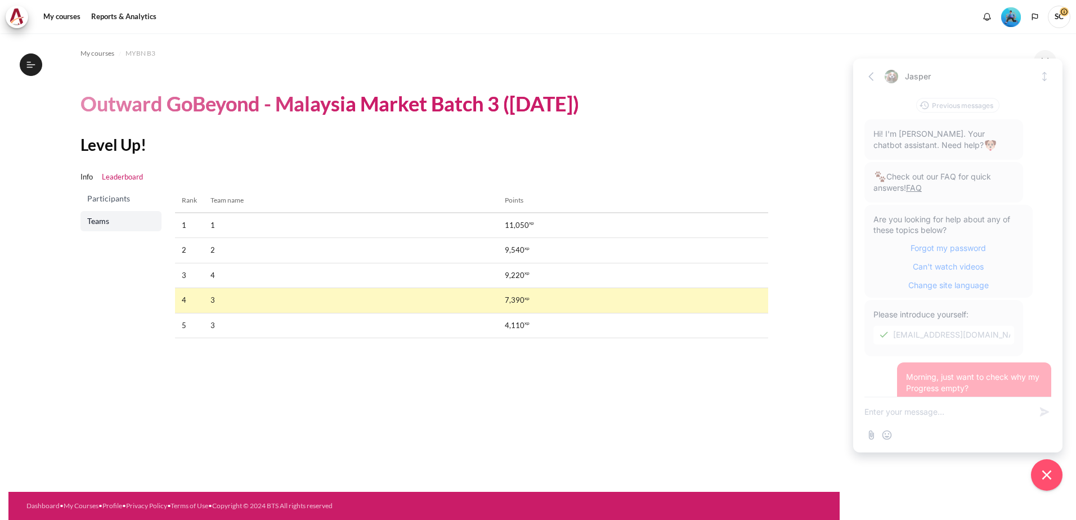
scroll to position [185, 0]
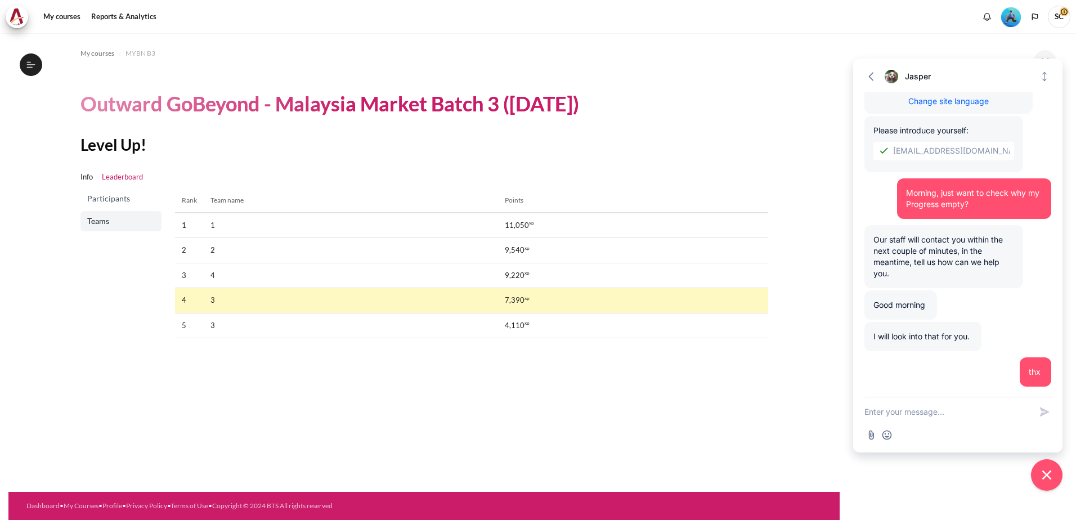
click at [161, 366] on div "My courses MYBN B3 Outward GoBeyond - Malaysia Market Batch 3 ([DATE]) Level Up…" at bounding box center [423, 262] width 831 height 459
